Goal: Task Accomplishment & Management: Manage account settings

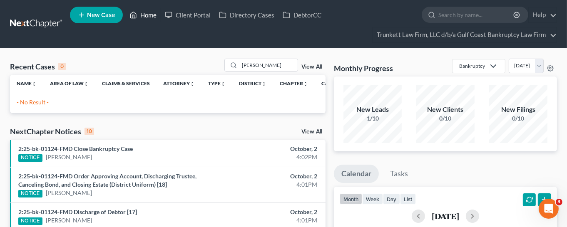
click at [149, 15] on link "Home" at bounding box center [142, 14] width 35 height 15
click at [269, 60] on input "[PERSON_NAME]" at bounding box center [268, 65] width 58 height 12
drag, startPoint x: 278, startPoint y: 65, endPoint x: 211, endPoint y: 72, distance: 67.8
click at [211, 72] on div "Recent Cases 0 [PERSON_NAME] View All" at bounding box center [167, 67] width 315 height 16
type input "[PERSON_NAME]"
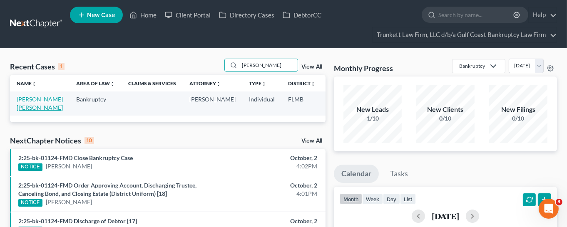
click at [29, 107] on link "[PERSON_NAME] [PERSON_NAME]" at bounding box center [40, 103] width 46 height 15
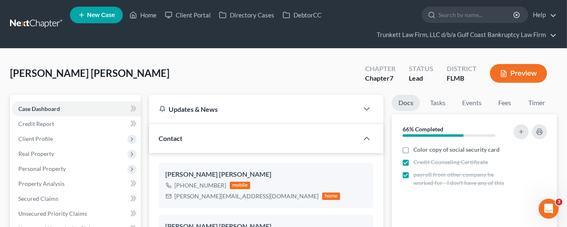
scroll to position [645, 0]
click at [54, 136] on span "Client Profile" at bounding box center [76, 138] width 129 height 15
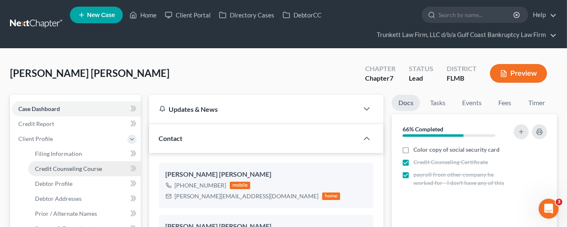
click at [57, 166] on span "Credit Counseling Course" at bounding box center [68, 168] width 67 height 7
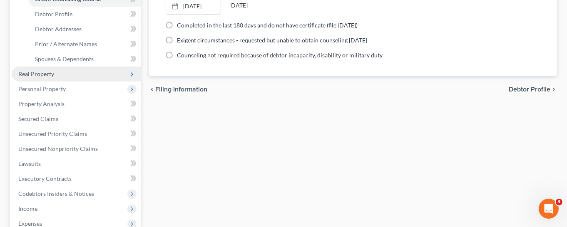
scroll to position [187, 0]
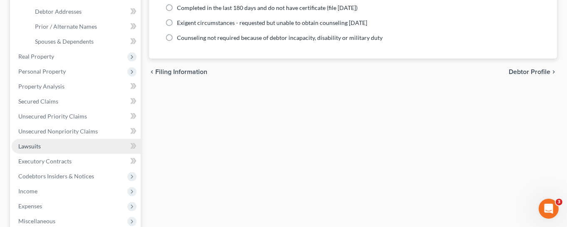
click at [50, 146] on link "Lawsuits" at bounding box center [76, 146] width 129 height 15
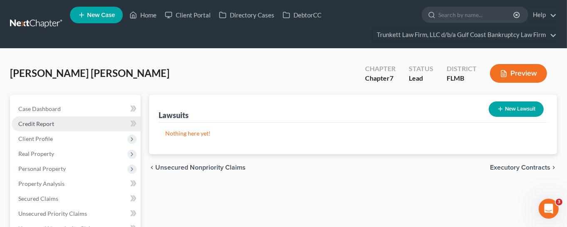
click at [41, 124] on span "Credit Report" at bounding box center [36, 123] width 36 height 7
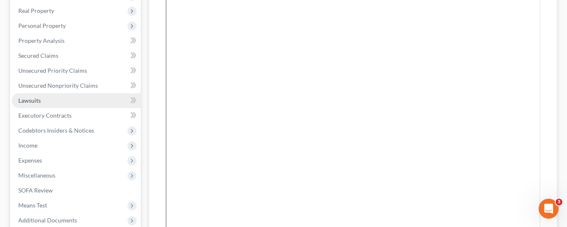
scroll to position [125, 0]
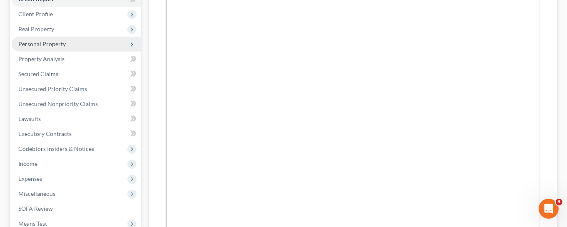
click at [51, 40] on span "Personal Property" at bounding box center [41, 43] width 47 height 7
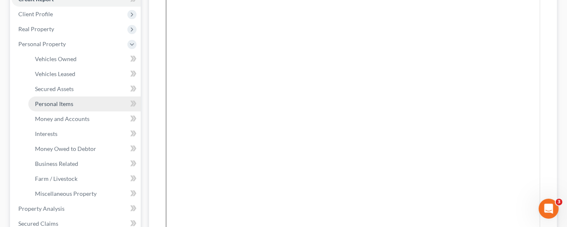
click at [59, 104] on span "Personal Items" at bounding box center [54, 103] width 38 height 7
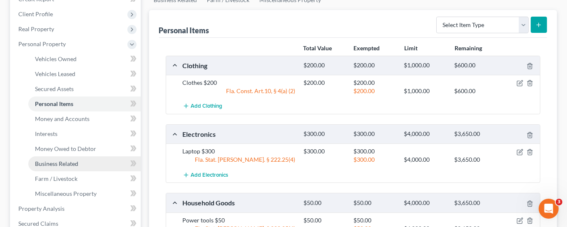
scroll to position [312, 0]
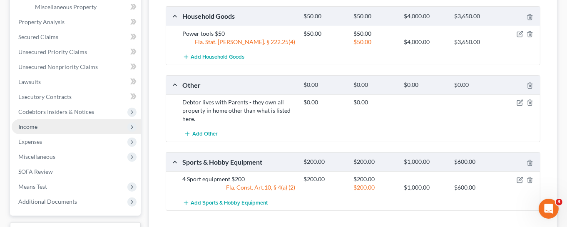
click at [36, 127] on span "Income" at bounding box center [27, 126] width 19 height 7
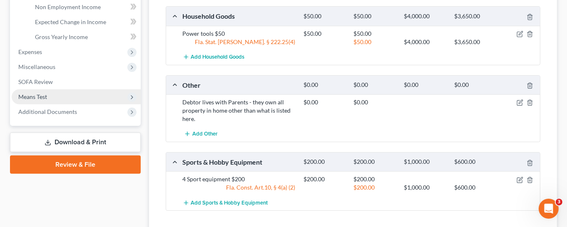
scroll to position [250, 0]
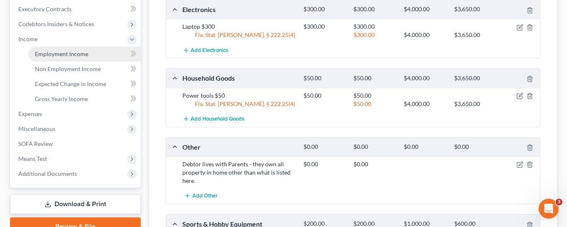
click at [69, 55] on span "Employment Income" at bounding box center [61, 53] width 53 height 7
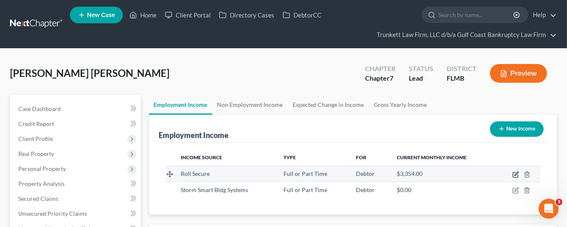
click at [516, 171] on icon "button" at bounding box center [515, 174] width 7 height 7
select select "0"
select select "9"
select select "3"
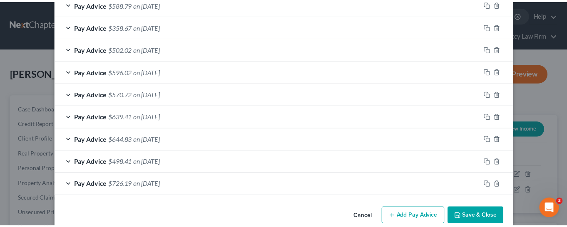
scroll to position [549, 0]
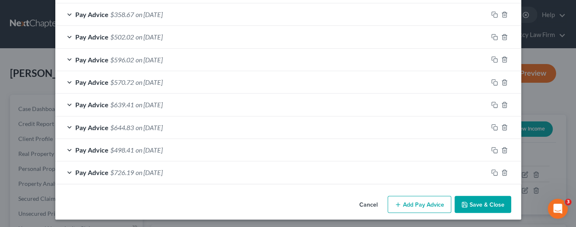
click at [475, 203] on button "Save & Close" at bounding box center [483, 204] width 57 height 17
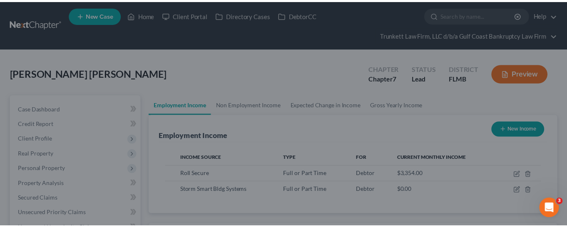
scroll to position [415939, 415859]
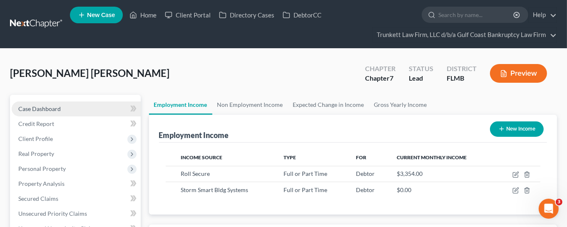
click at [63, 106] on link "Case Dashboard" at bounding box center [76, 109] width 129 height 15
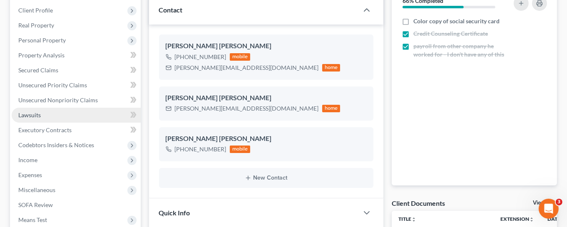
scroll to position [187, 0]
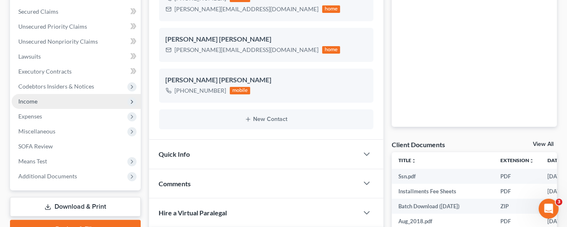
click at [41, 100] on span "Income" at bounding box center [76, 101] width 129 height 15
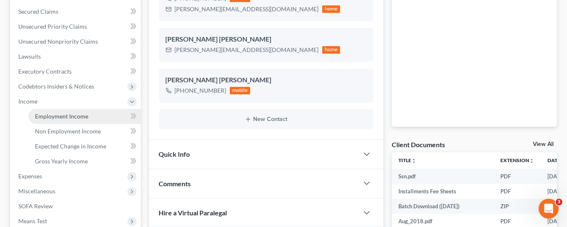
click at [48, 113] on span "Employment Income" at bounding box center [61, 116] width 53 height 7
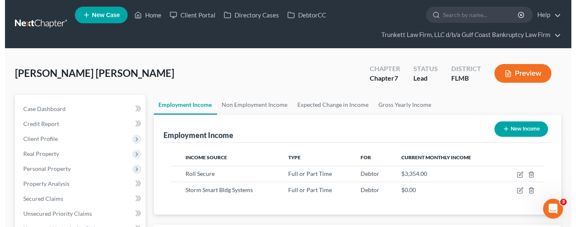
scroll to position [148, 228]
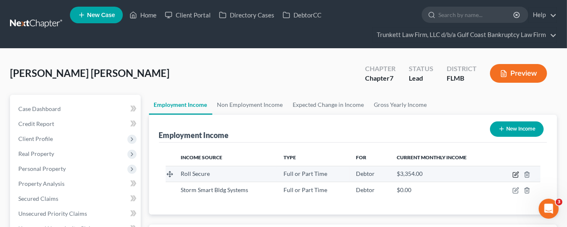
click at [514, 174] on icon "button" at bounding box center [515, 174] width 7 height 7
select select "0"
select select "9"
select select "3"
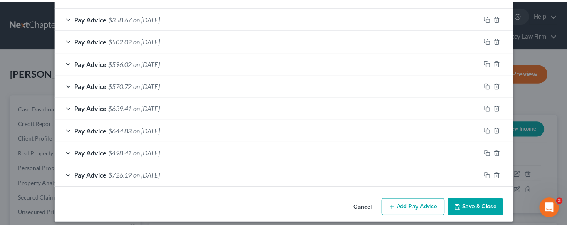
scroll to position [548, 0]
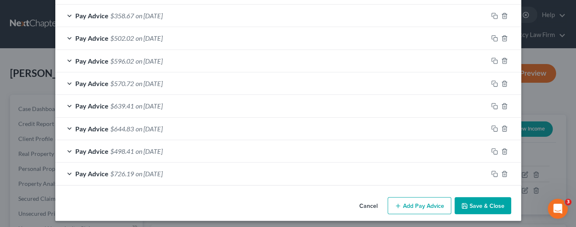
click at [471, 202] on button "Save & Close" at bounding box center [483, 205] width 57 height 17
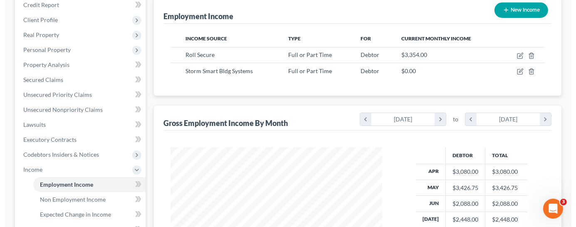
scroll to position [102, 0]
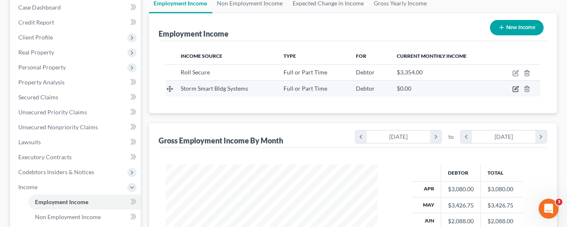
click at [513, 90] on icon "button" at bounding box center [515, 89] width 7 height 7
select select "0"
select select "9"
select select "3"
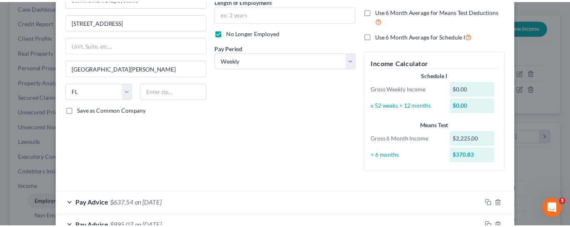
scroll to position [189, 0]
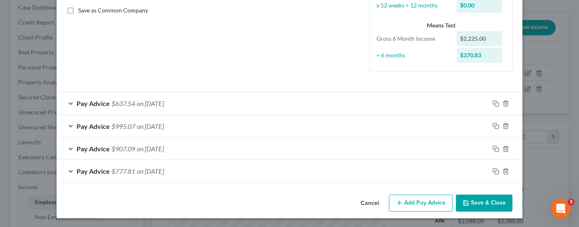
click at [476, 202] on button "Save & Close" at bounding box center [484, 203] width 57 height 17
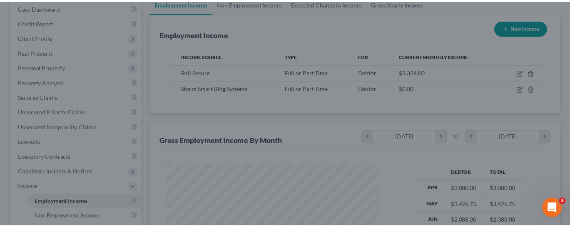
scroll to position [415939, 415857]
